Goal: Information Seeking & Learning: Learn about a topic

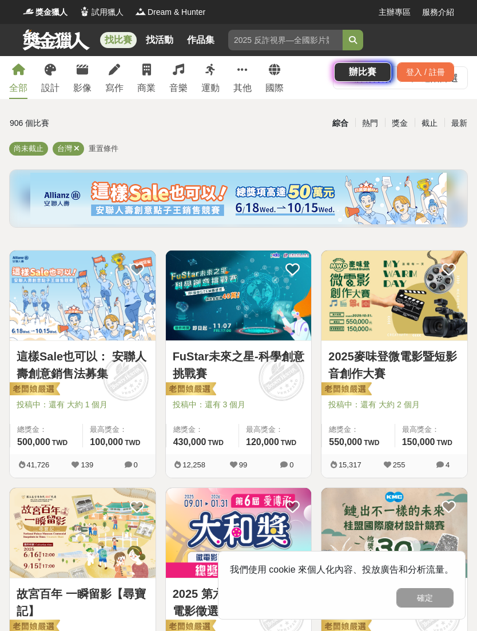
click at [46, 84] on div "找比賽 找活動 作品集 懸疑推理 國小低年級 自然 戶外寫生 參賽資格 學生 辦比賽 登入 / 註冊" at bounding box center [238, 56] width 477 height 64
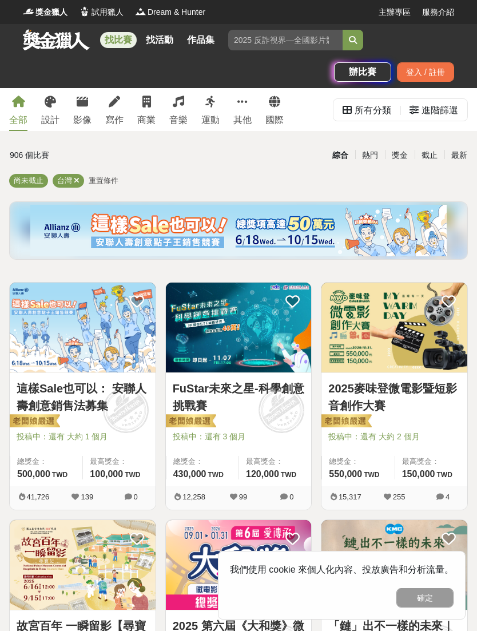
click at [50, 110] on link "設計" at bounding box center [50, 109] width 18 height 43
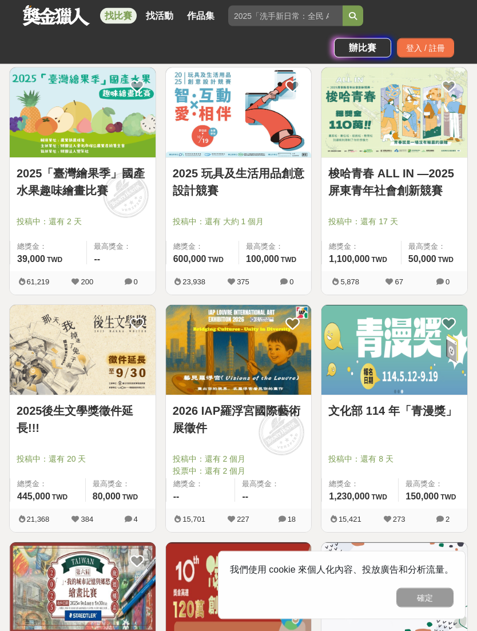
scroll to position [453, 0]
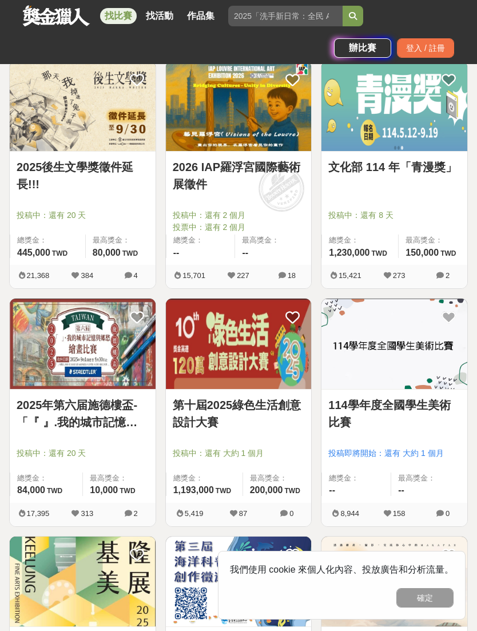
click at [414, 160] on link "文化部 114 年「青漫獎」" at bounding box center [394, 166] width 132 height 17
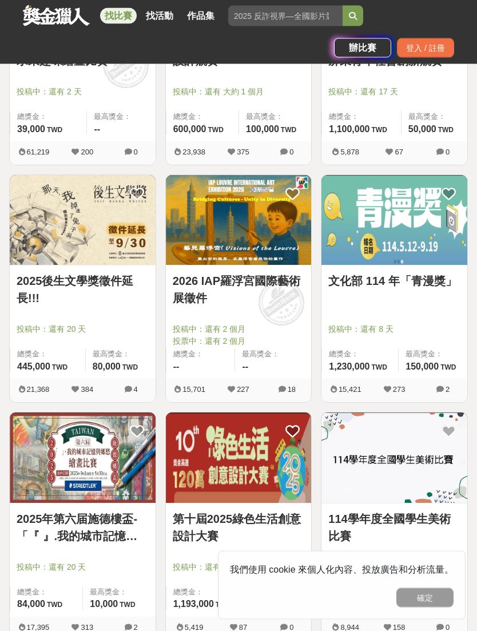
scroll to position [582, 0]
click at [407, 515] on link "114學年度全國學生美術比賽" at bounding box center [394, 527] width 132 height 34
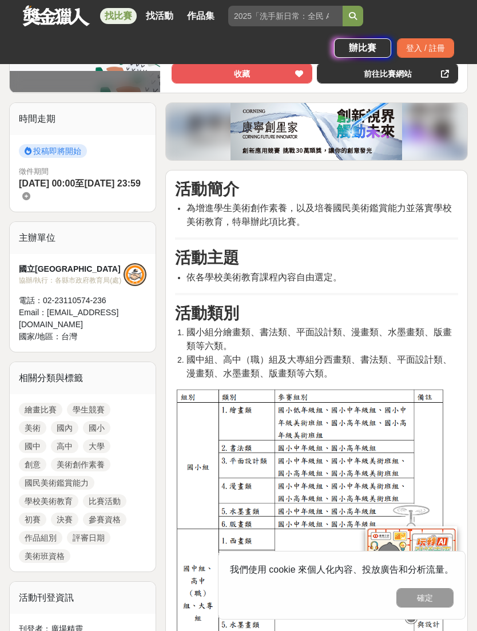
scroll to position [254, 0]
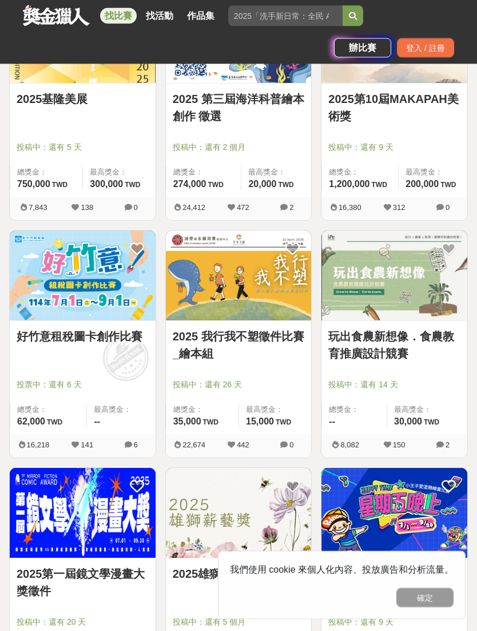
scroll to position [1240, 0]
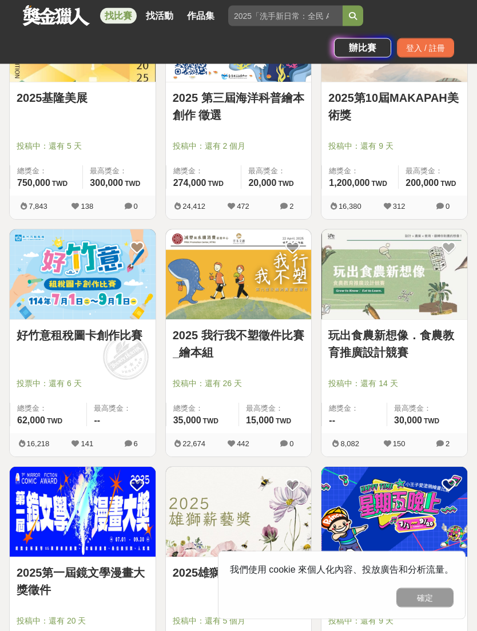
click at [419, 607] on button "確定" at bounding box center [424, 597] width 57 height 19
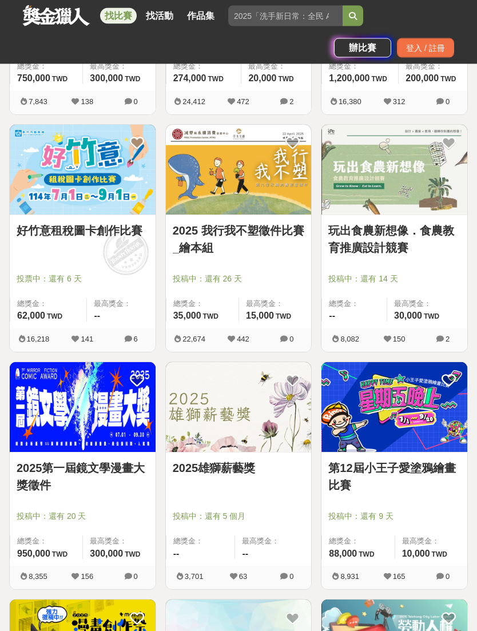
scroll to position [1354, 0]
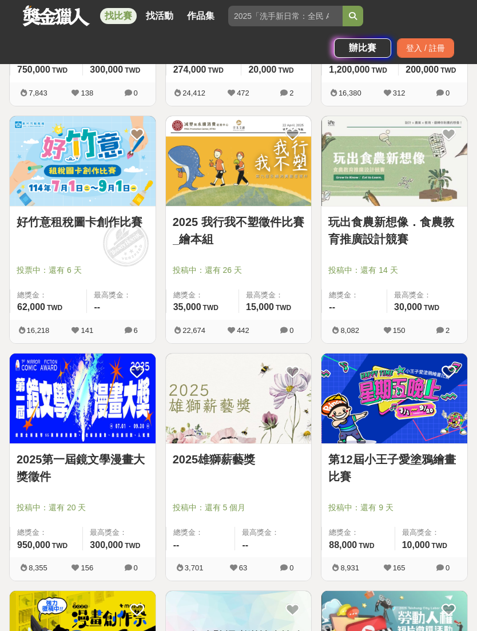
click at [132, 482] on link "2025第一屆鏡文學漫畫大獎徵件" at bounding box center [83, 468] width 132 height 34
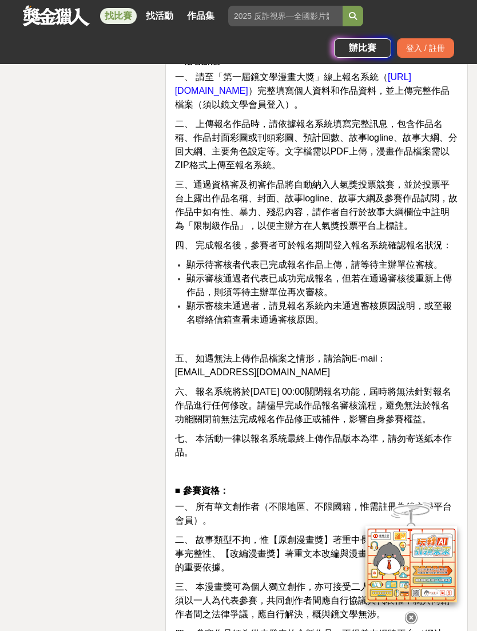
scroll to position [1889, 0]
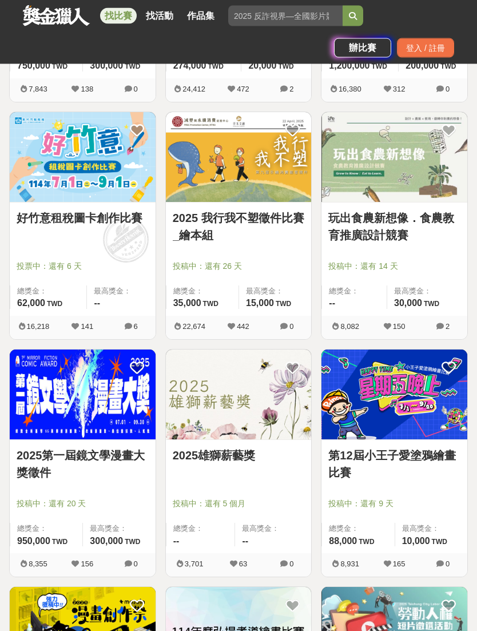
scroll to position [1358, 0]
click at [288, 13] on input "search" at bounding box center [285, 16] width 114 height 21
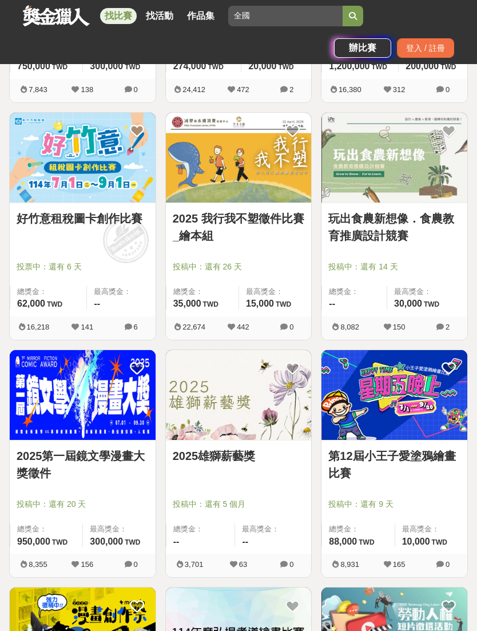
type input "全國"
click at [353, 15] on button "submit" at bounding box center [353, 16] width 21 height 21
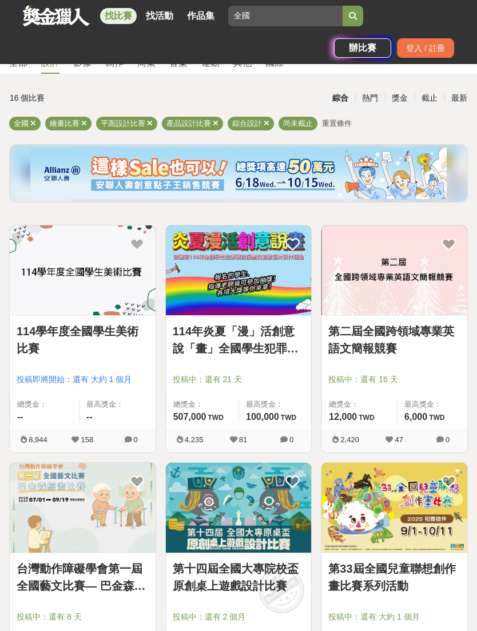
scroll to position [55, 0]
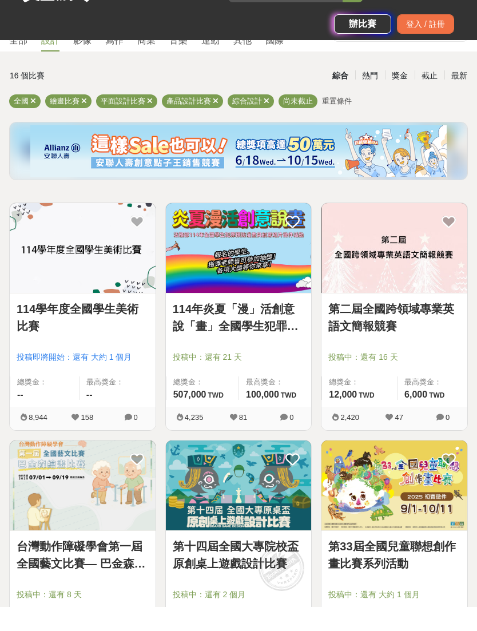
click at [390, 187] on div at bounding box center [239, 179] width 468 height 67
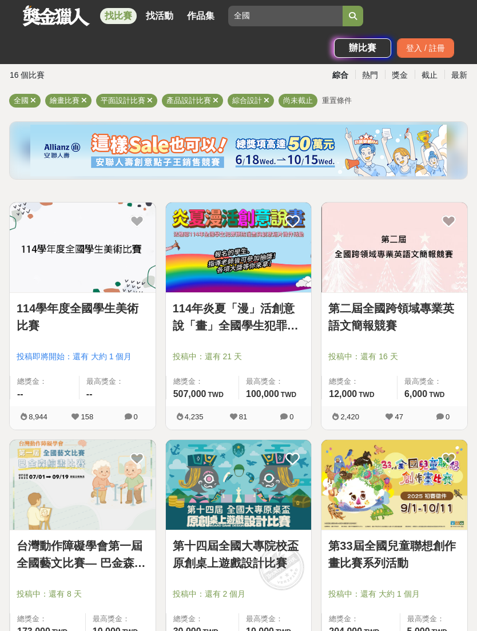
click at [270, 311] on link "114年炎夏「漫」活創意說「畫」全國學生犯罪預防漫畫與創意短片徵件" at bounding box center [239, 317] width 132 height 34
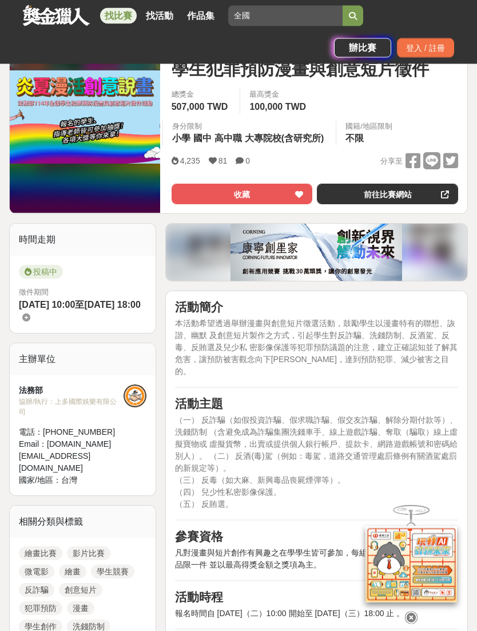
scroll to position [188, 0]
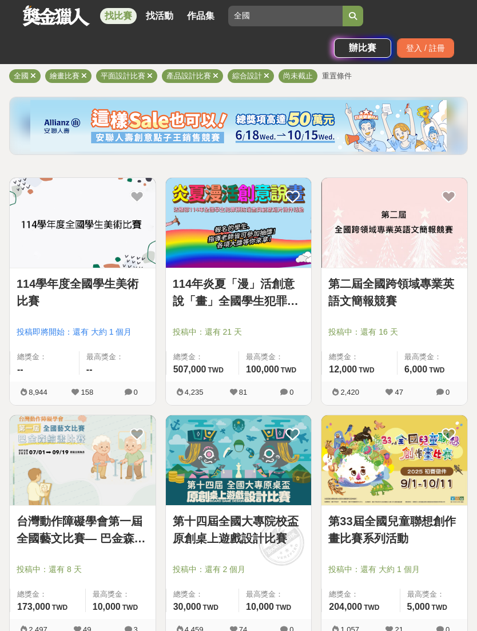
scroll to position [103, 0]
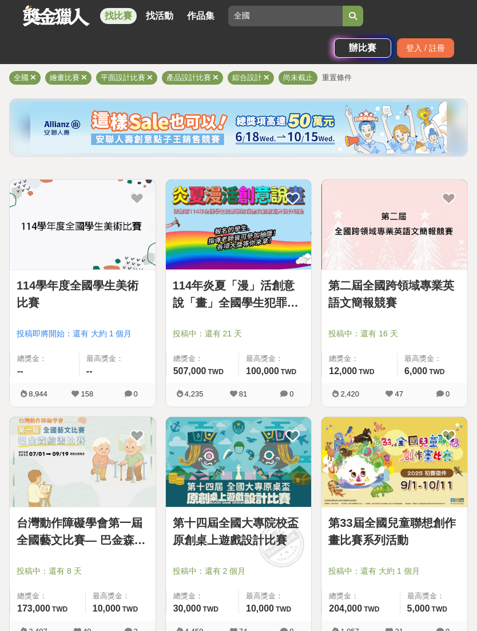
click at [385, 300] on link "第二屆全國跨領域專業英語文簡報競賽" at bounding box center [394, 294] width 132 height 34
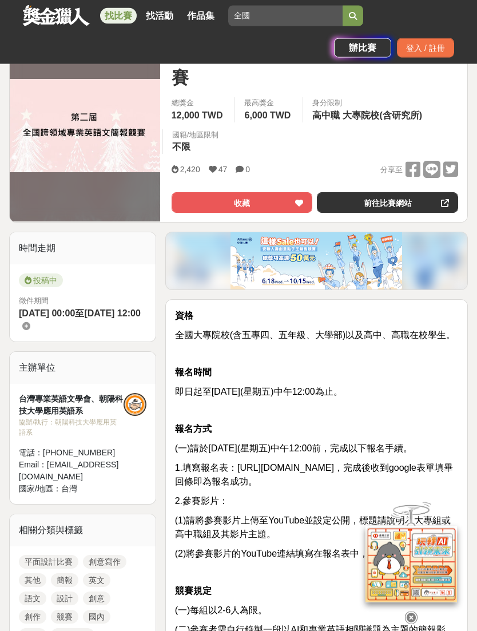
scroll to position [189, 0]
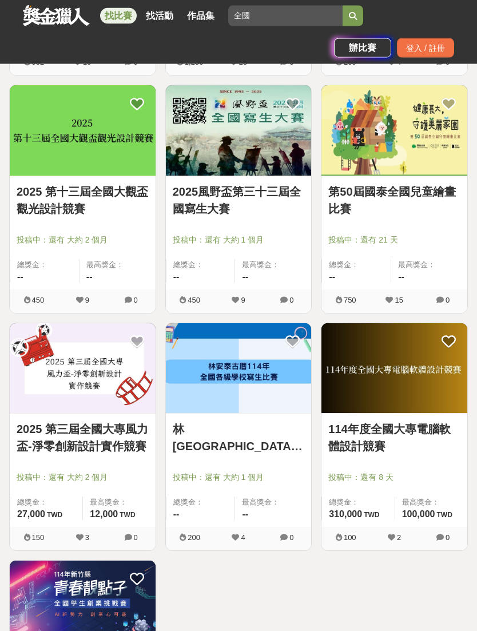
scroll to position [910, 0]
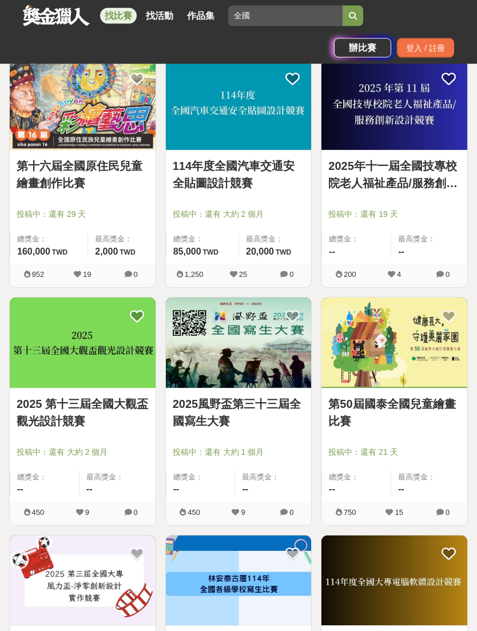
click at [116, 400] on link "2025 第十三屆全國大觀盃觀光設計競賽" at bounding box center [83, 413] width 132 height 34
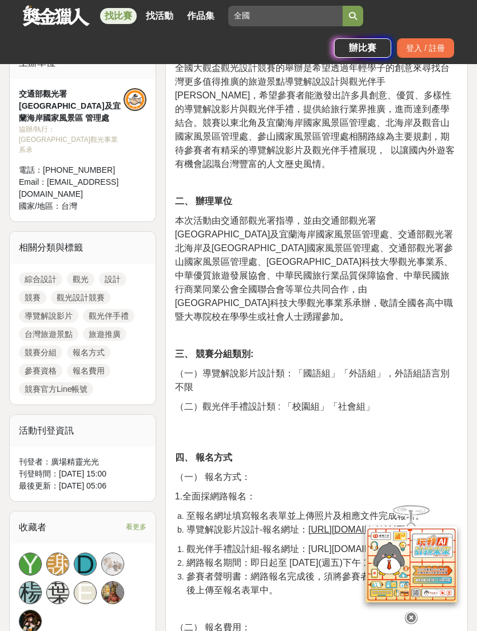
scroll to position [453, 0]
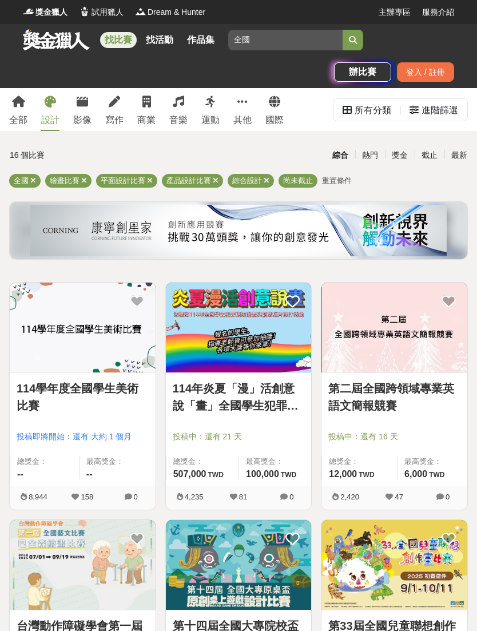
scroll to position [66, 0]
